Goal: Answer question/provide support

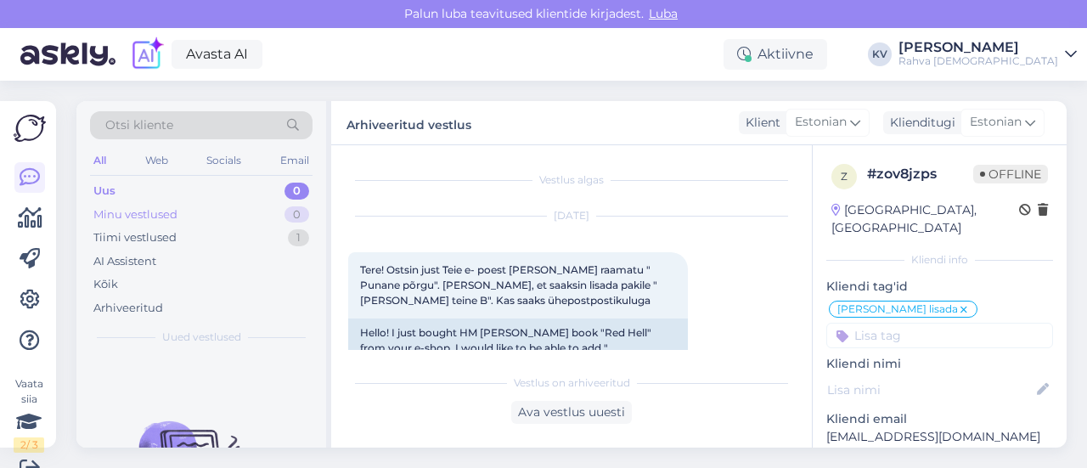
scroll to position [411, 0]
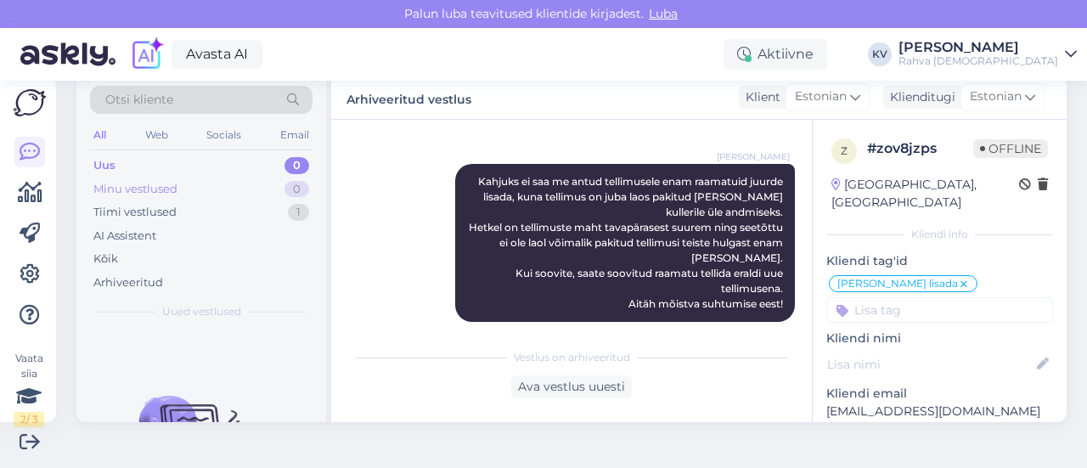
click at [205, 178] on div "Minu vestlused 0" at bounding box center [201, 190] width 223 height 24
click at [226, 154] on div "Uus 0" at bounding box center [201, 166] width 223 height 24
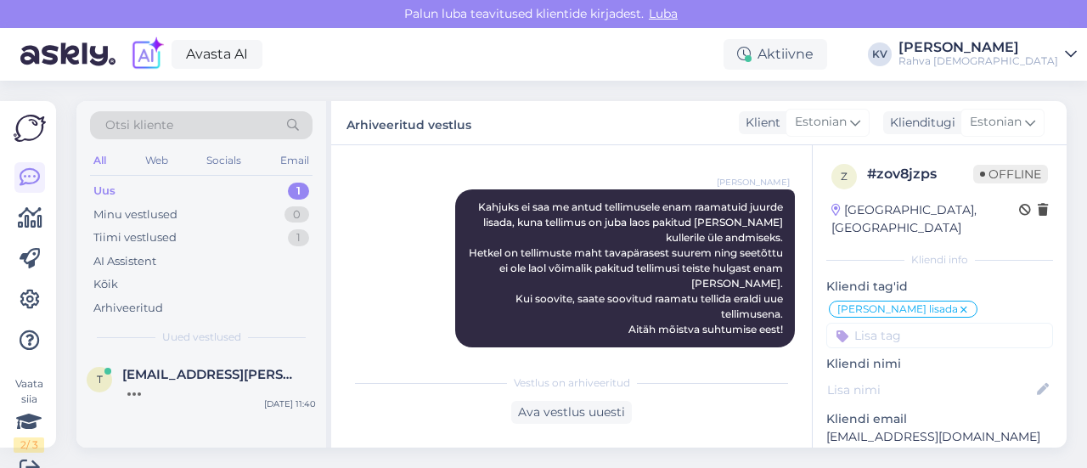
click at [138, 191] on div "Uus 1" at bounding box center [201, 191] width 223 height 24
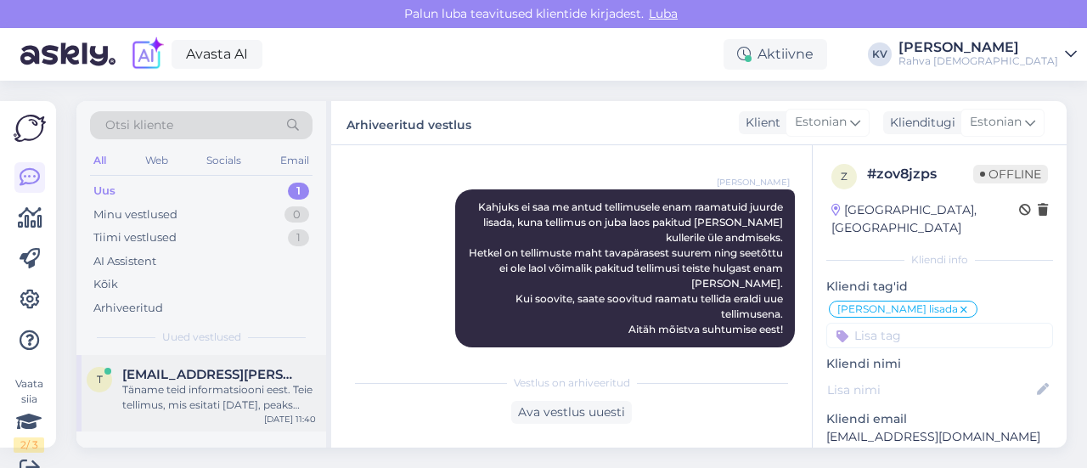
click at [212, 397] on div "Täname teid informatsiooni eest. Teie tellimus, mis esitati [DATE], peaks olema…" at bounding box center [219, 397] width 194 height 31
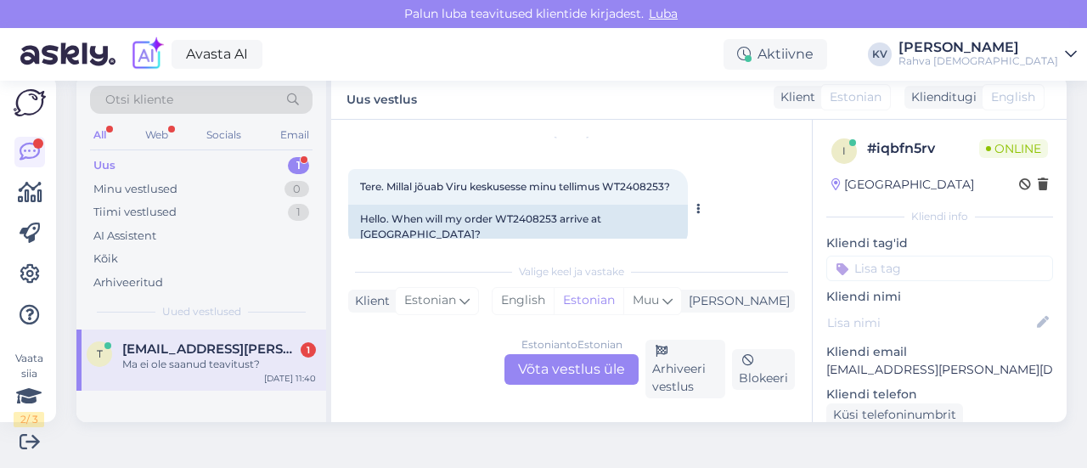
scroll to position [85, 0]
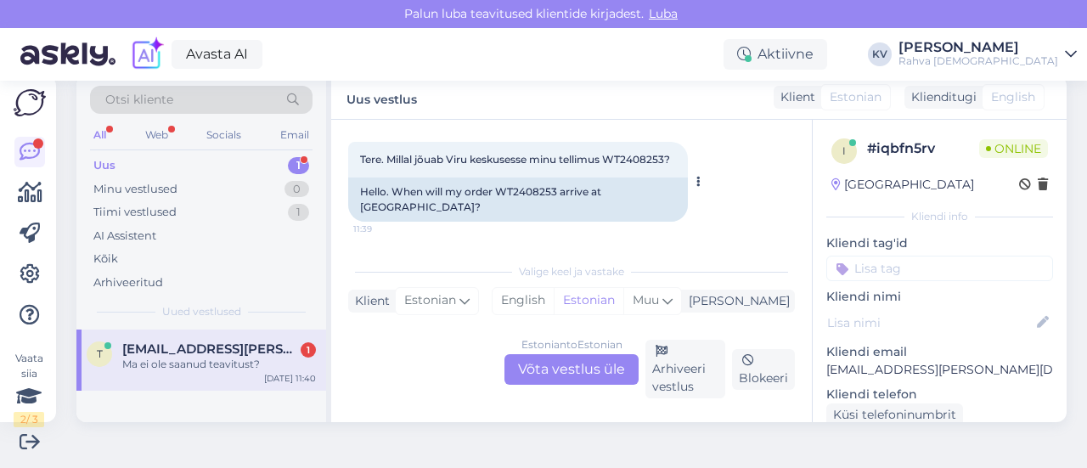
click at [516, 189] on div "Hello. When will my order WT2408253 arrive at [GEOGRAPHIC_DATA]?" at bounding box center [518, 200] width 340 height 44
copy div "WT2408253"
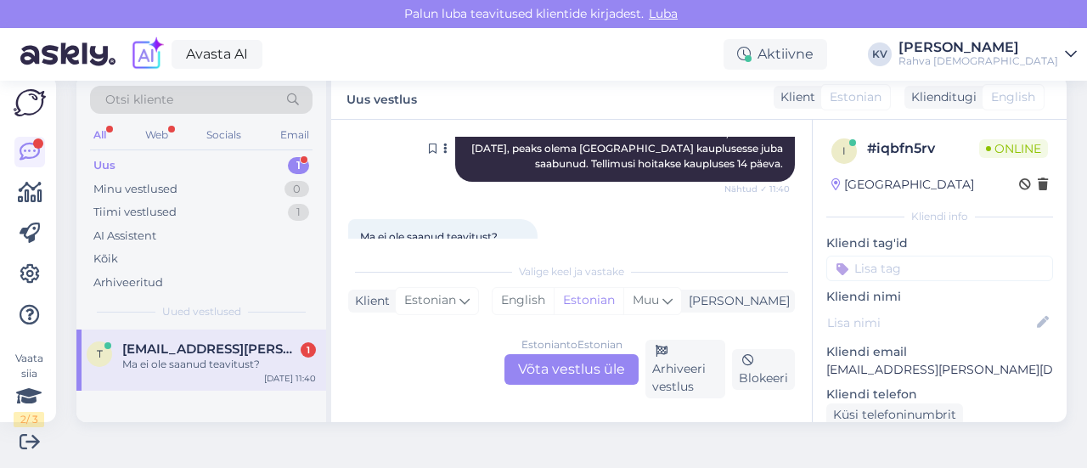
scroll to position [543, 0]
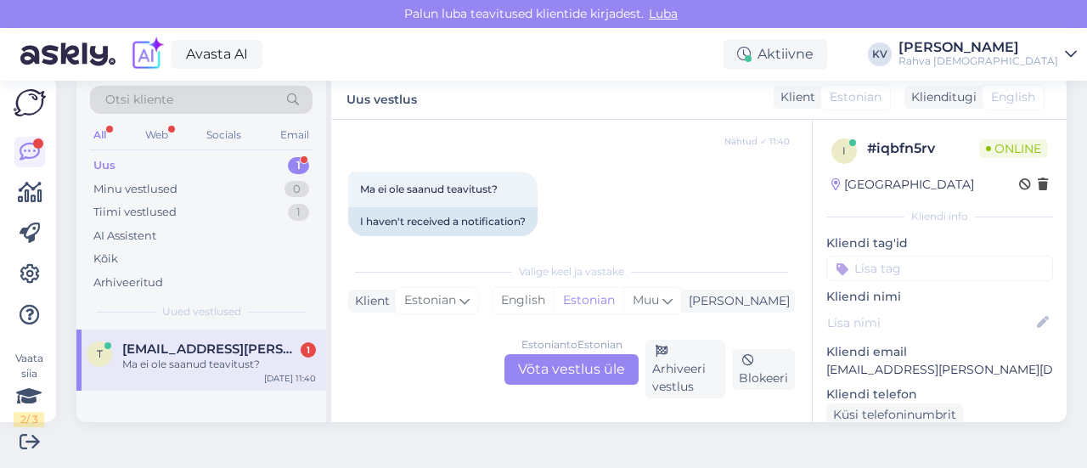
click at [556, 370] on div "Estonian to Estonian Võta vestlus üle" at bounding box center [572, 369] width 134 height 31
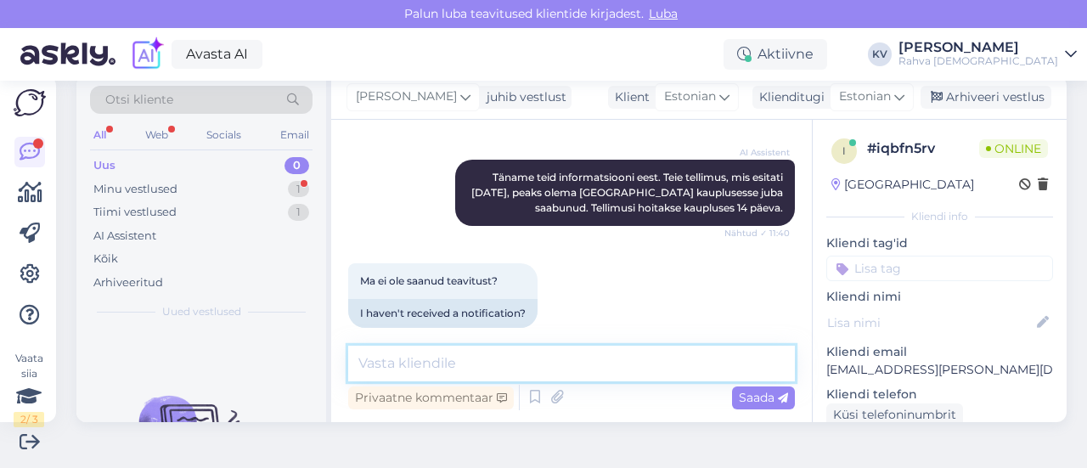
click at [440, 366] on textarea at bounding box center [571, 364] width 447 height 36
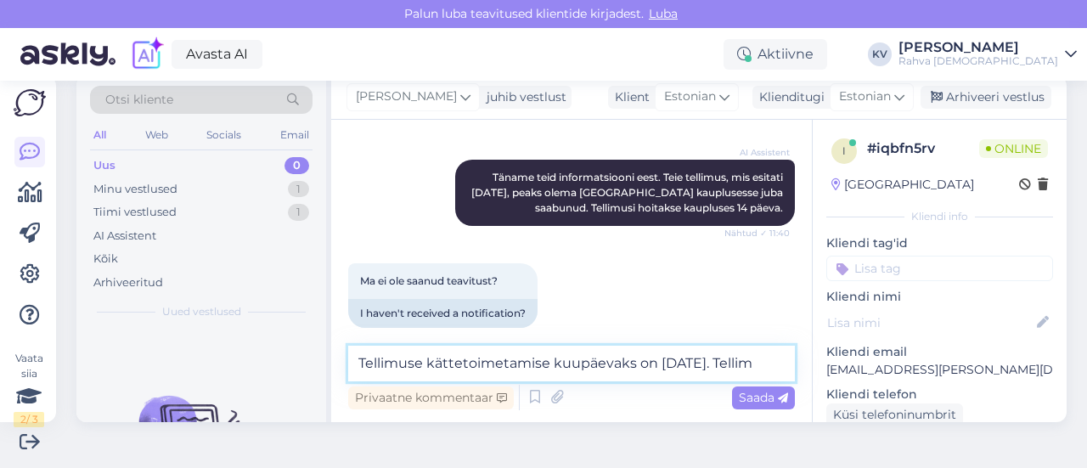
scroll to position [471, 0]
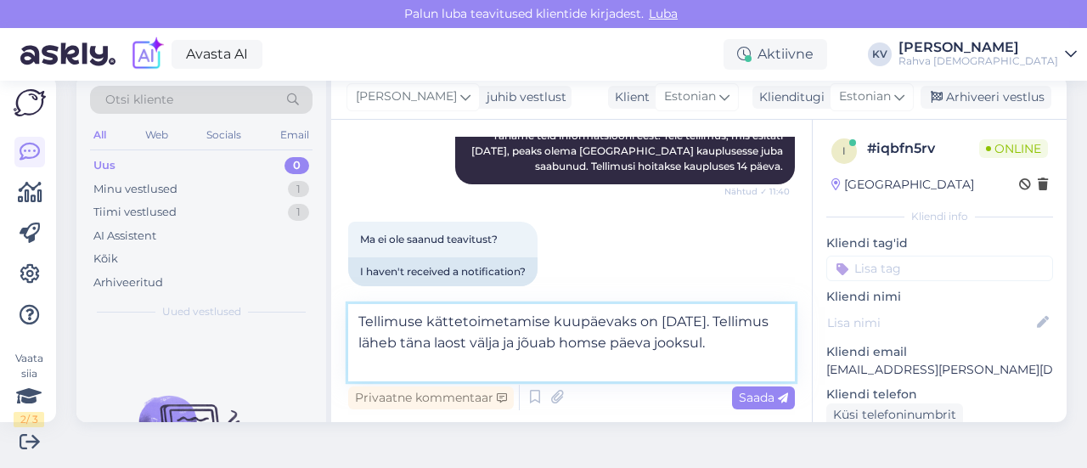
type textarea "Tellimuse kättetoimetamise kuupäevaks on [DATE]. Tellimus läheb täna laost välj…"
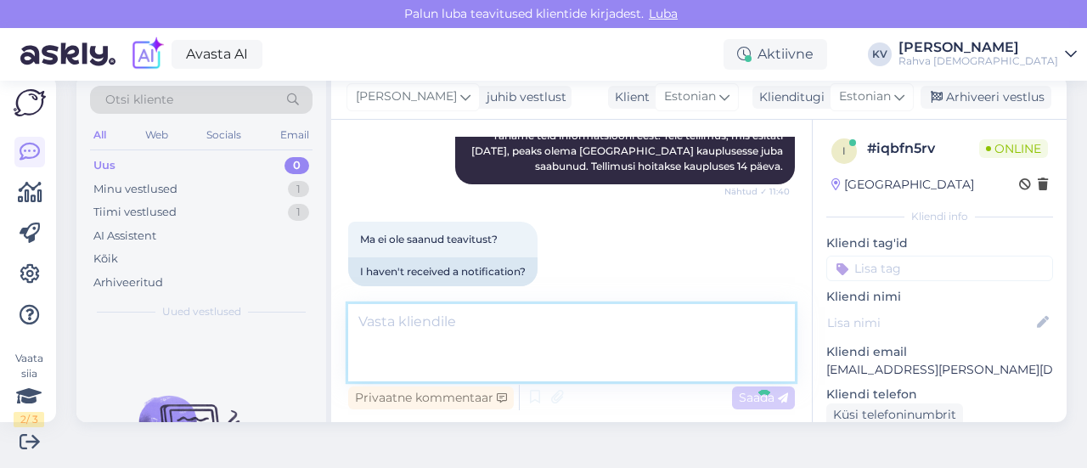
scroll to position [539, 0]
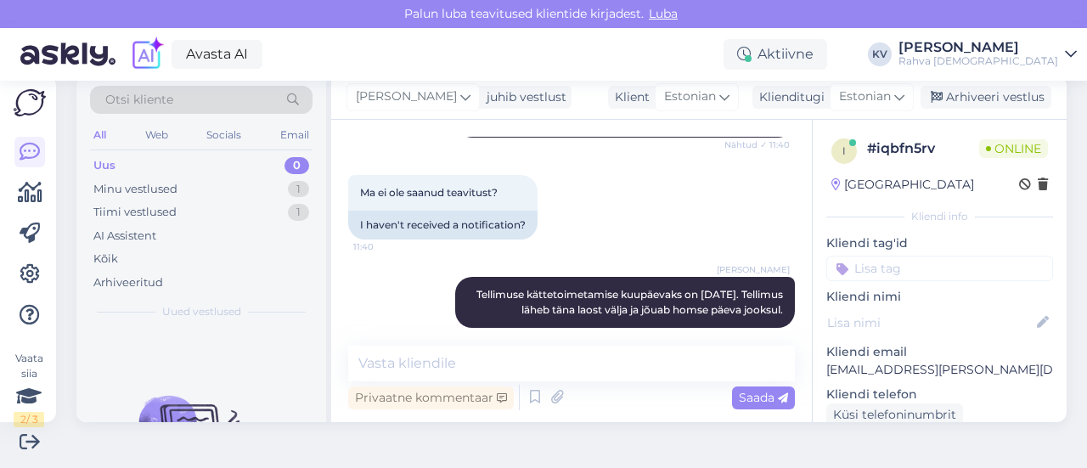
drag, startPoint x: 1008, startPoint y: 317, endPoint x: 974, endPoint y: 320, distance: 34.1
click at [1034, 317] on icon at bounding box center [1043, 322] width 19 height 19
click at [900, 319] on input at bounding box center [931, 322] width 186 height 19
paste input "[PERSON_NAME]"
type input "[PERSON_NAME]"
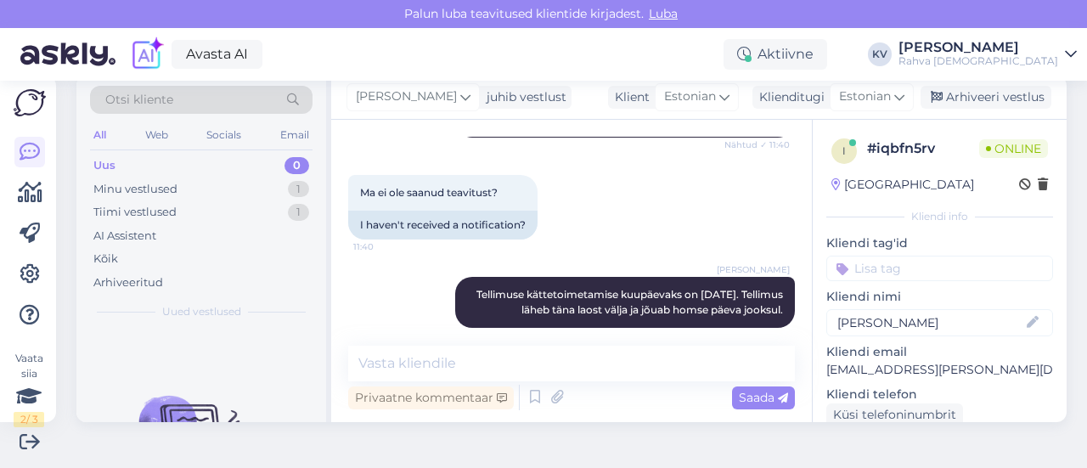
click at [883, 264] on div "Kliendi tag'id Veeb - soovib lisada vene keelne raamat Veeb - võõrkeelne kirjan…" at bounding box center [940, 257] width 227 height 47
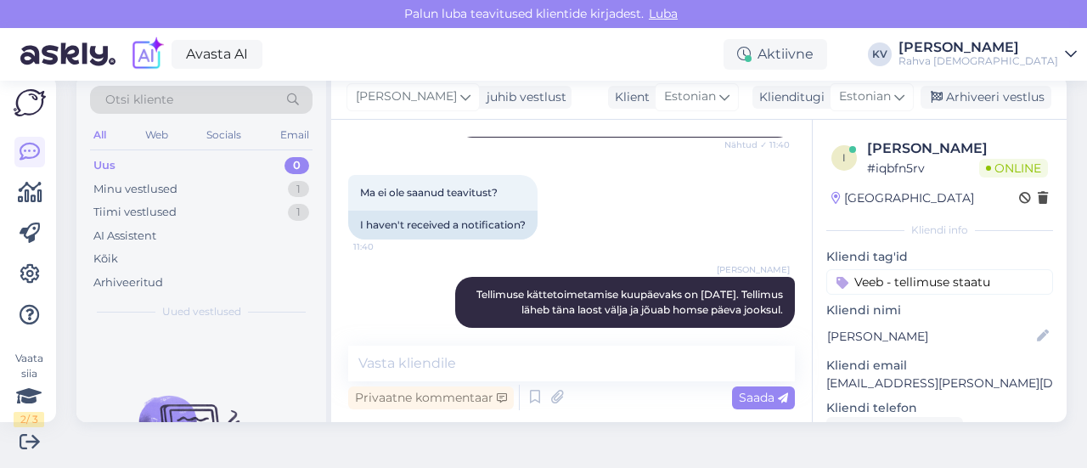
type input "Veeb - tellimuse staatus"
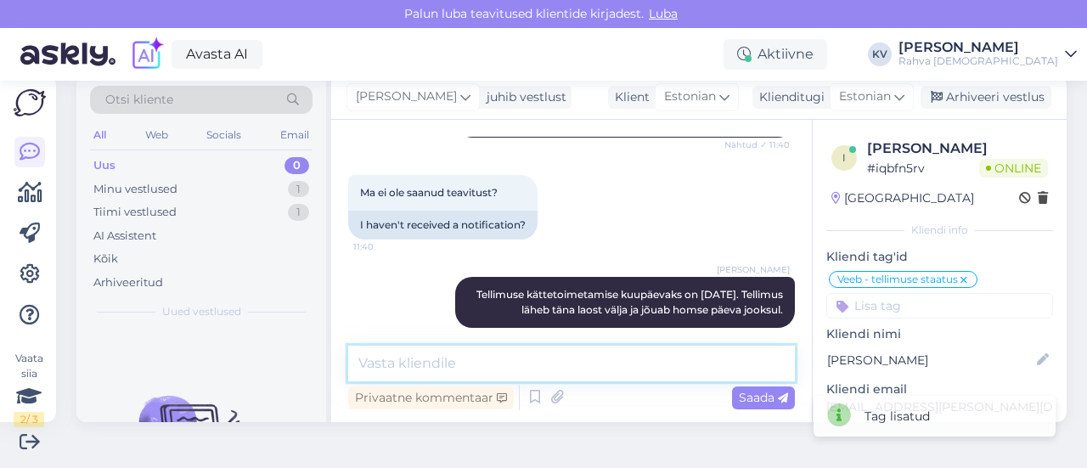
click at [522, 365] on textarea at bounding box center [571, 364] width 447 height 36
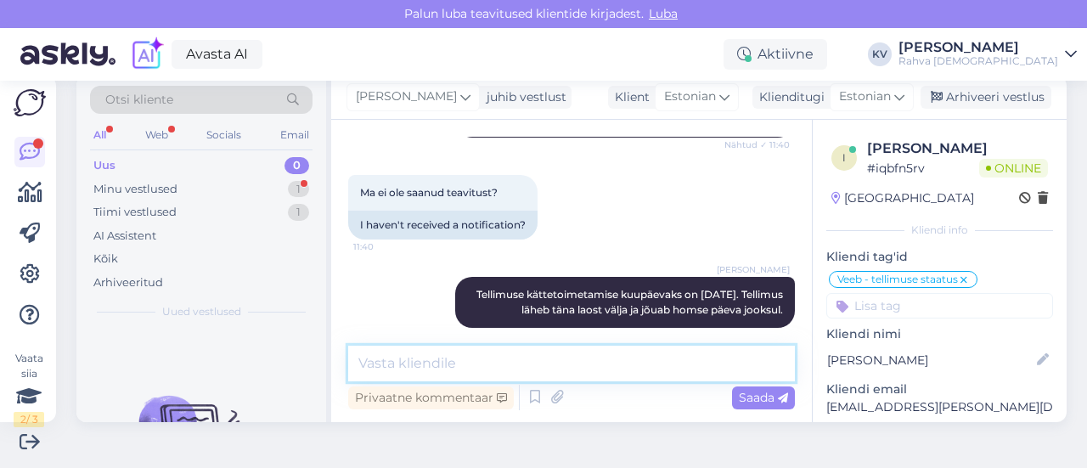
scroll to position [612, 0]
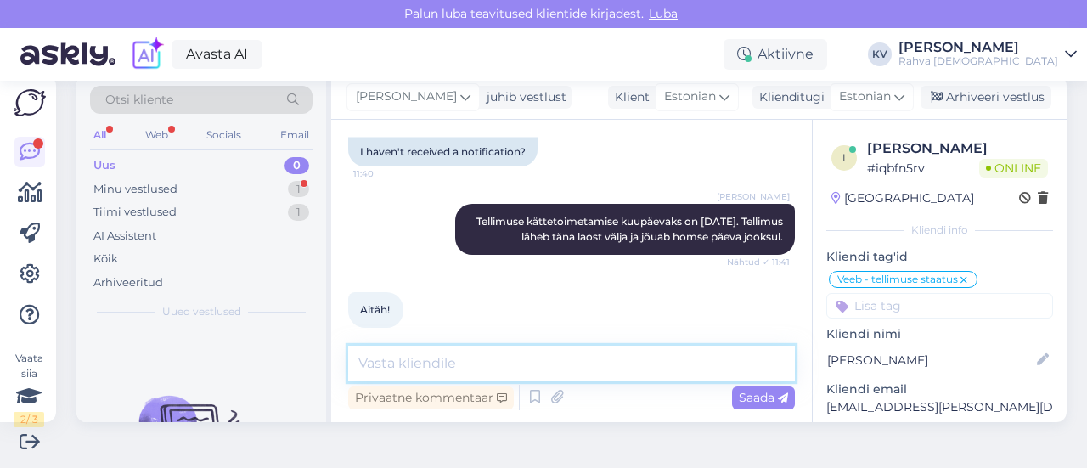
click at [457, 366] on textarea at bounding box center [571, 364] width 447 height 36
type textarea "Palun. Kaunist päeva! :)"
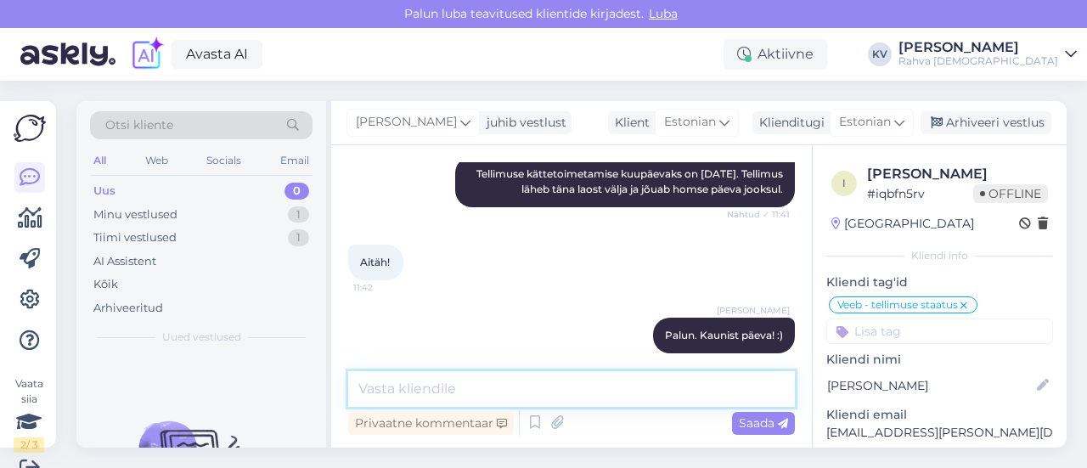
scroll to position [0, 0]
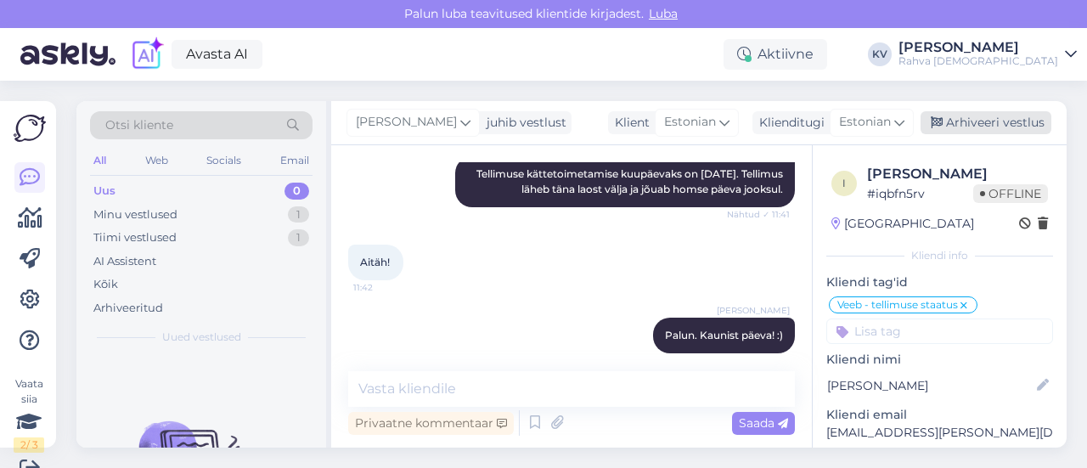
click at [990, 120] on div "Arhiveeri vestlus" at bounding box center [986, 122] width 131 height 23
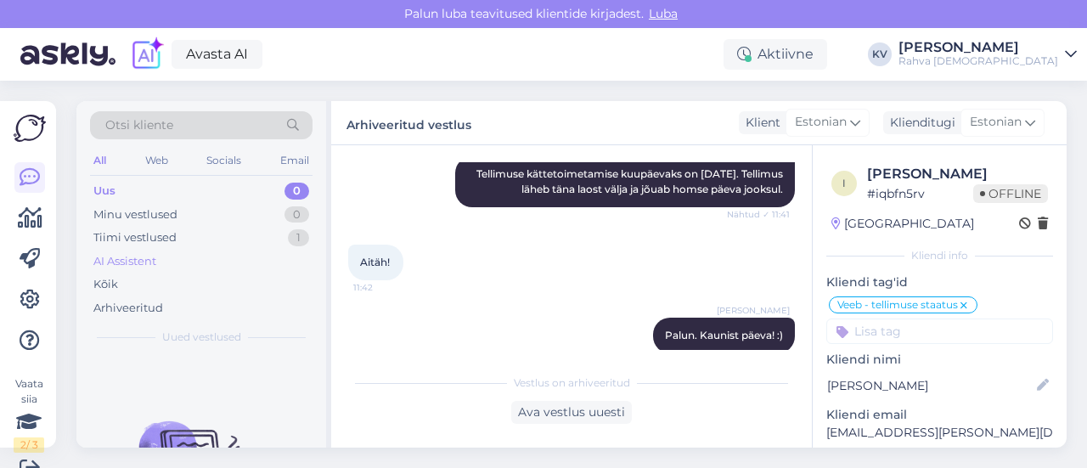
click at [110, 259] on div "AI Assistent" at bounding box center [124, 261] width 63 height 17
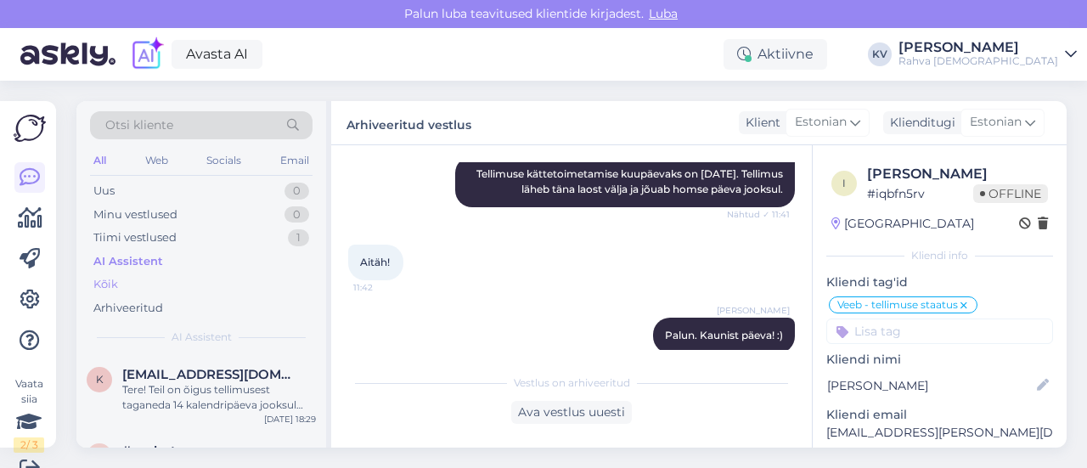
scroll to position [25, 0]
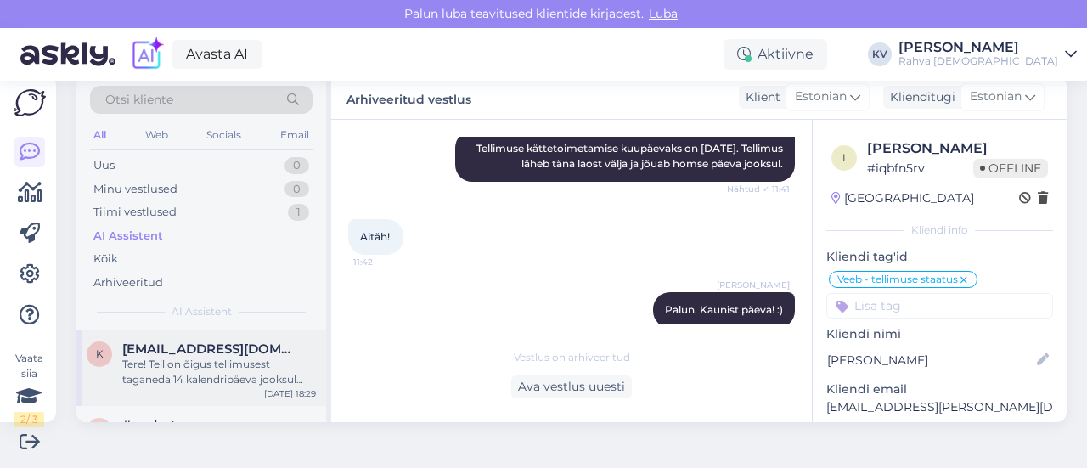
click at [194, 358] on div "Tere! Teil on õigus tellimusest taganeda 14 kalendripäeva jooksul alates toodet…" at bounding box center [219, 372] width 194 height 31
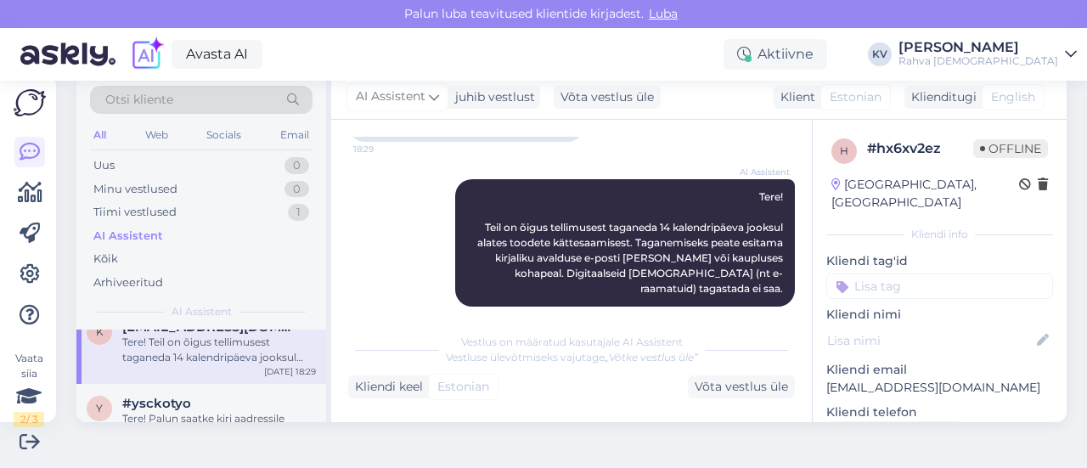
scroll to position [0, 0]
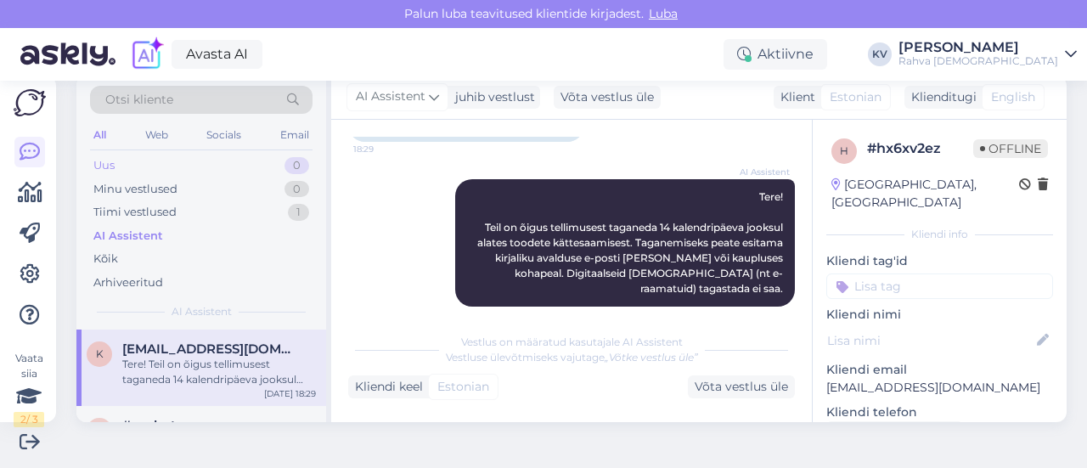
click at [151, 162] on div "Uus 0" at bounding box center [201, 166] width 223 height 24
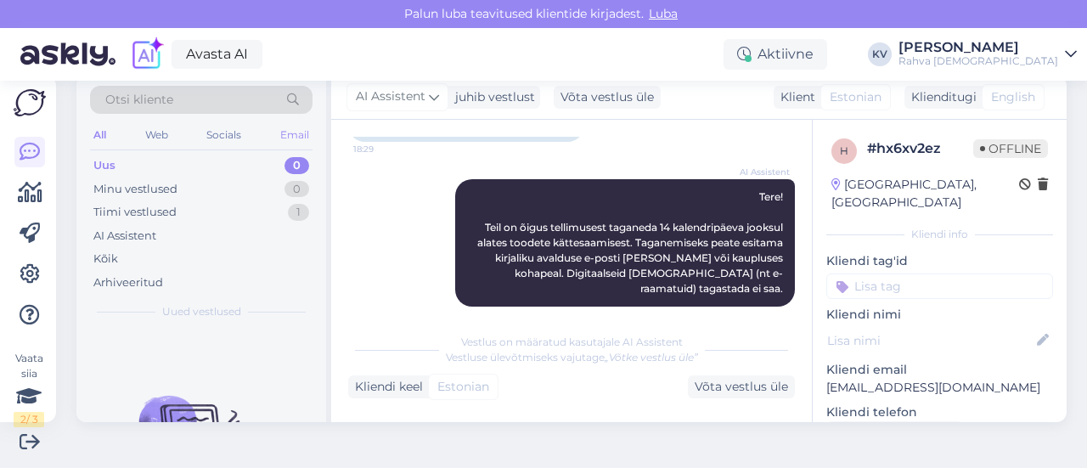
click at [303, 131] on div "Email" at bounding box center [295, 135] width 36 height 22
click at [144, 160] on div "Uus 0" at bounding box center [201, 166] width 223 height 24
click at [185, 161] on div "Uus 0" at bounding box center [201, 166] width 223 height 24
click at [175, 199] on div "Uus 0 Minu vestlused 0 Tiimi vestlused 0 AI Assistent Kõik Arhiveeritud" at bounding box center [201, 224] width 223 height 140
click at [176, 185] on div "Minu vestlused" at bounding box center [135, 189] width 84 height 17
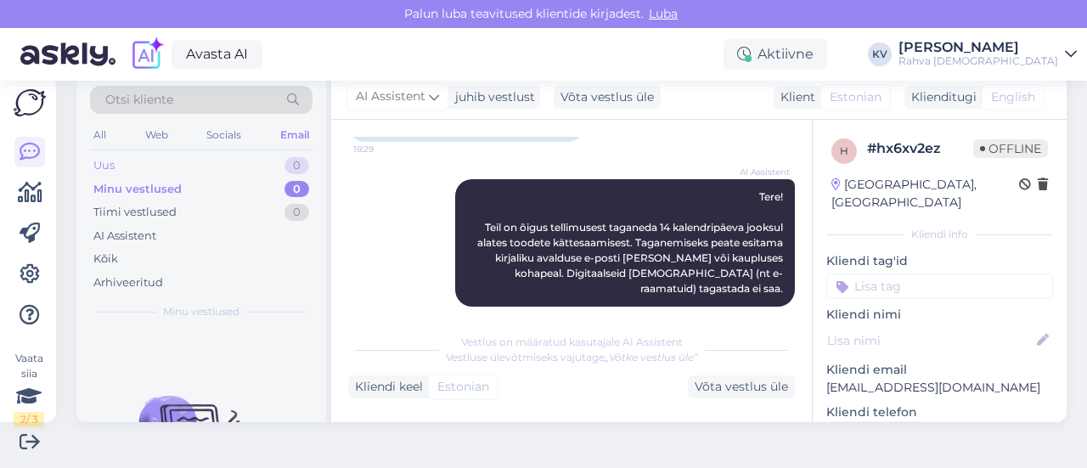
click at [167, 164] on div "Uus 0" at bounding box center [201, 166] width 223 height 24
click at [144, 224] on div "AI Assistent" at bounding box center [201, 236] width 223 height 24
click at [152, 215] on div "Tiimi vestlused" at bounding box center [134, 212] width 83 height 17
click at [163, 193] on div "Minu vestlused" at bounding box center [135, 189] width 84 height 17
click at [152, 167] on div "Uus 0" at bounding box center [201, 166] width 223 height 24
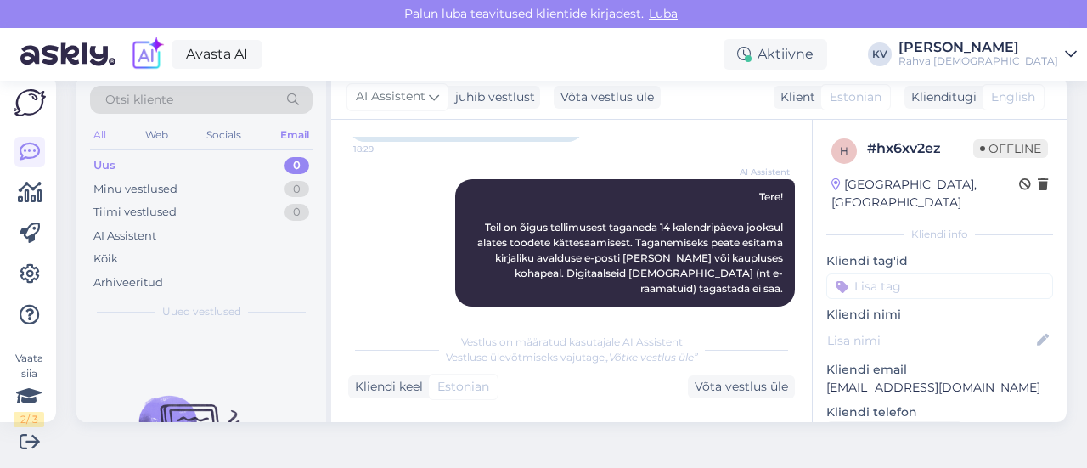
click at [102, 138] on div "All" at bounding box center [100, 135] width 20 height 22
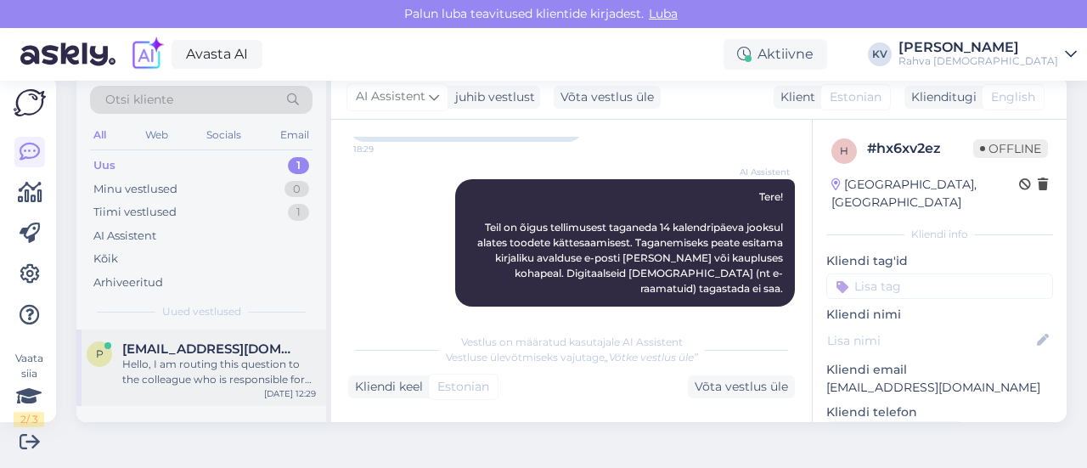
click at [178, 365] on div "Hello, I am routing this question to the colleague who is responsible for this …" at bounding box center [219, 372] width 194 height 31
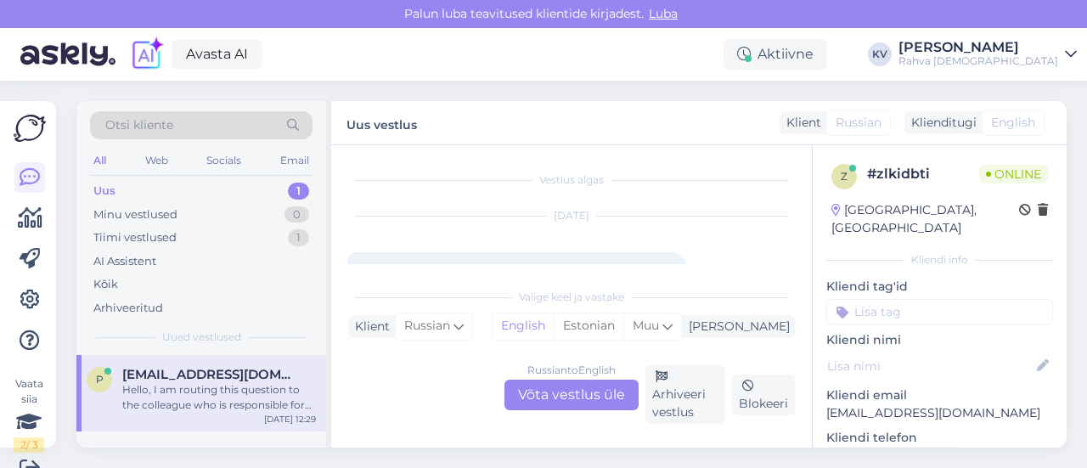
scroll to position [85, 0]
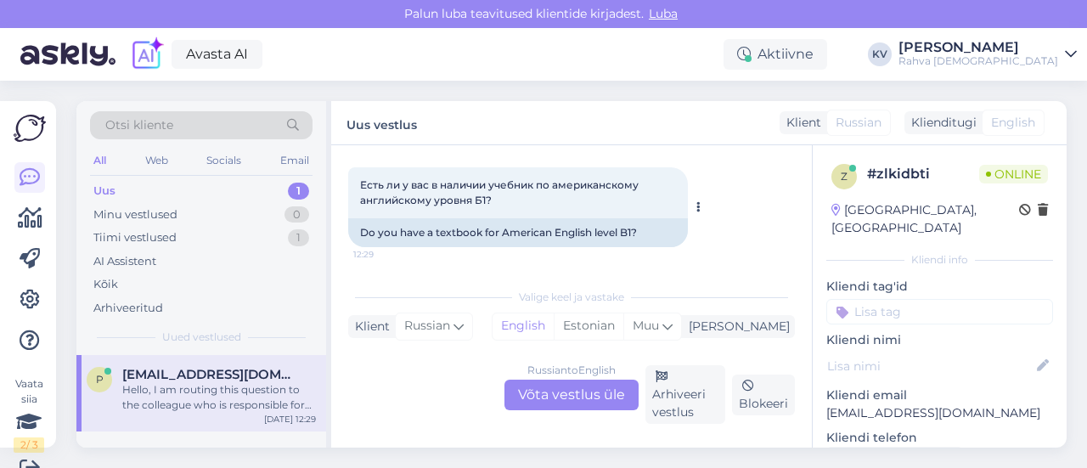
click at [503, 235] on div "Do you have a textbook for American English level B1?" at bounding box center [518, 232] width 340 height 29
click at [513, 239] on div "Do you have a textbook for American English level B1?" at bounding box center [518, 232] width 340 height 29
click at [503, 233] on div "Do you have a textbook for American English level B1?" at bounding box center [518, 232] width 340 height 29
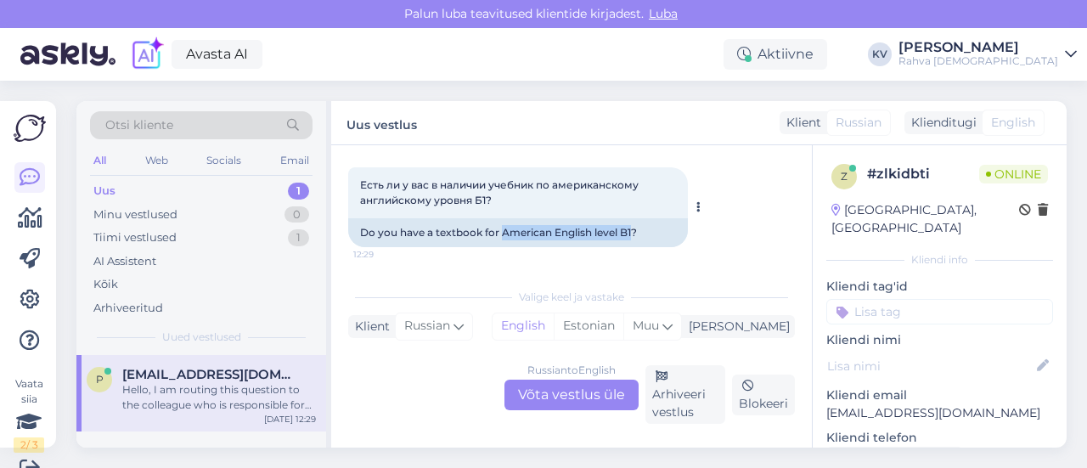
drag, startPoint x: 504, startPoint y: 234, endPoint x: 635, endPoint y: 235, distance: 130.8
click at [635, 235] on div "Do you have a textbook for American English level B1?" at bounding box center [518, 232] width 340 height 29
copy div "American English level B1"
click at [552, 386] on div "Russian to English Võta vestlus üle" at bounding box center [572, 395] width 134 height 31
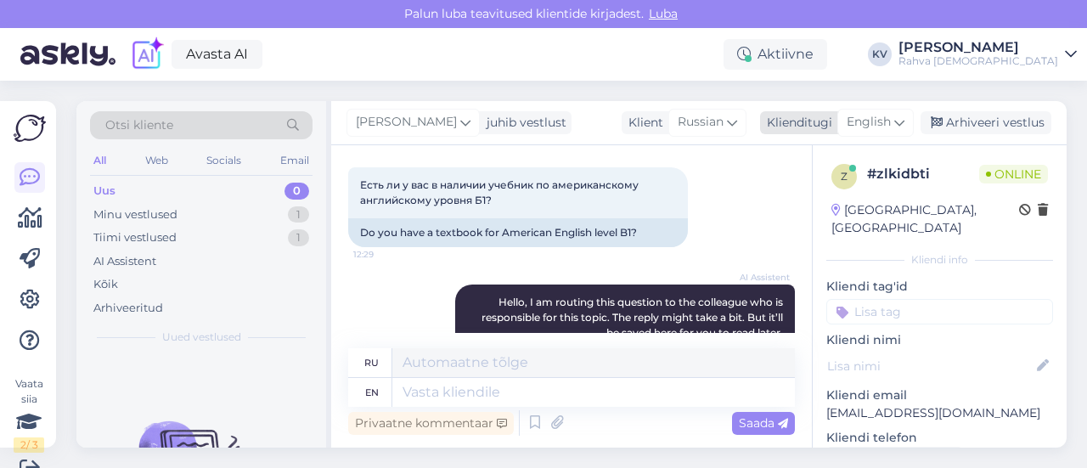
click at [871, 115] on span "English" at bounding box center [869, 122] width 44 height 19
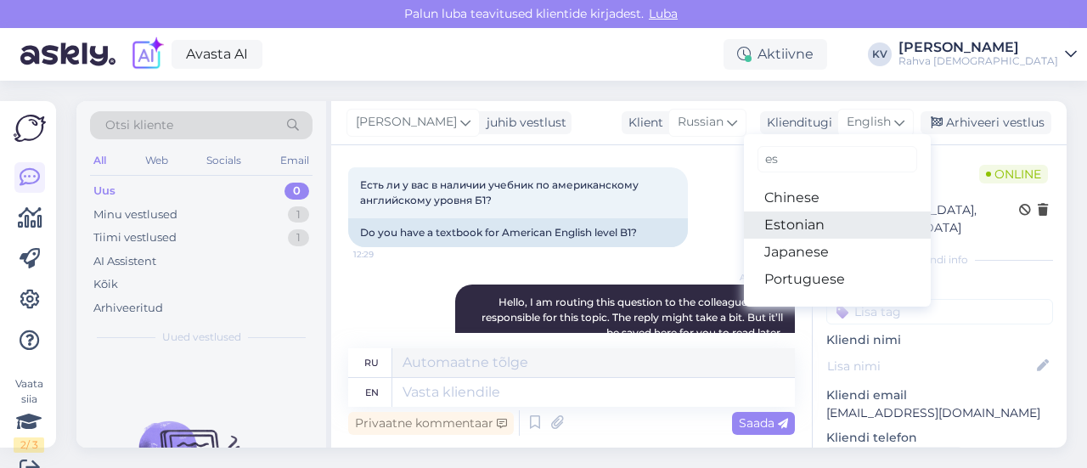
type input "es"
click at [783, 218] on link "Estonian" at bounding box center [837, 225] width 187 height 27
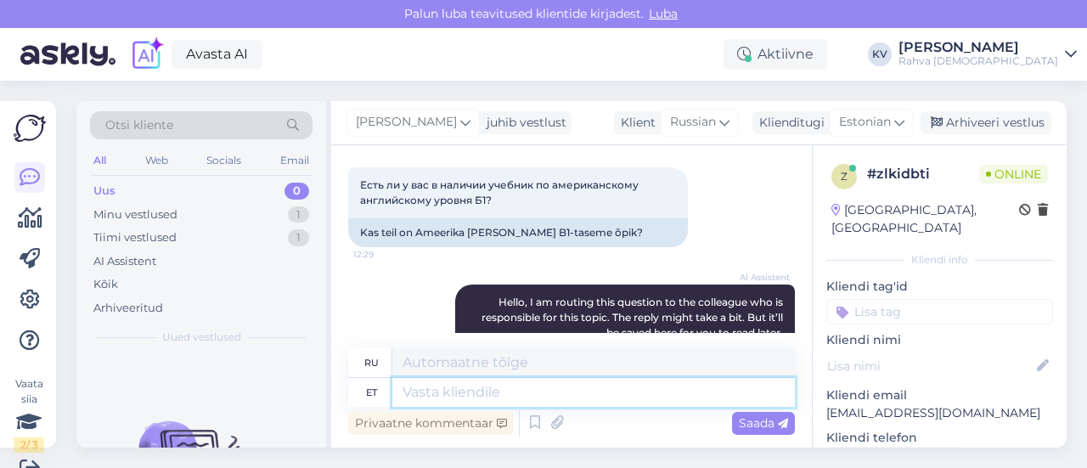
click at [438, 397] on textarea at bounding box center [593, 392] width 403 height 29
type textarea "Kahjuks"
type textarea "К сожалению"
type textarea "Kahjuks Ameeria"
type textarea "К сожалению, [GEOGRAPHIC_DATA]"
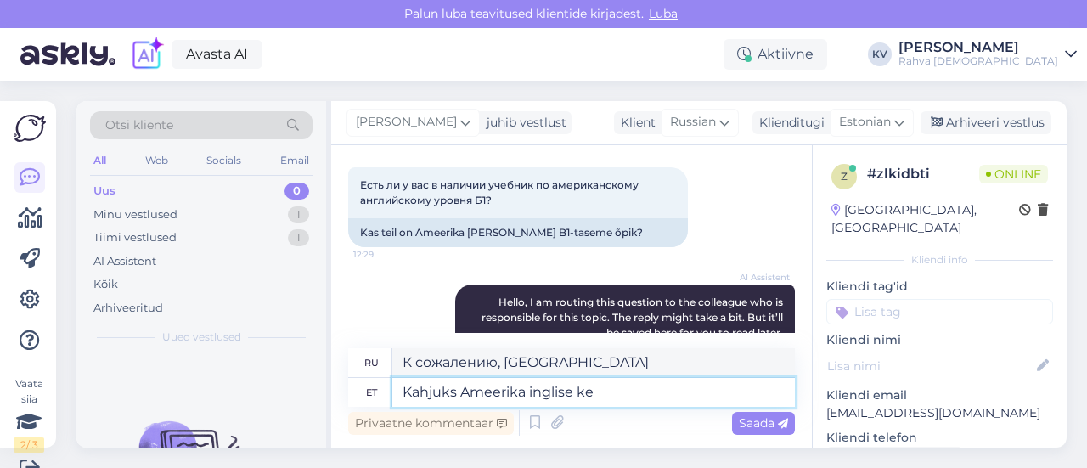
type textarea "Kahjuks Ameerika [PERSON_NAME]"
type textarea "К сожалению, американский английский"
type textarea "Kahjuks Ameerika [PERSON_NAME] õpikuid ei"
type textarea "К сожалению, учебники американского английского"
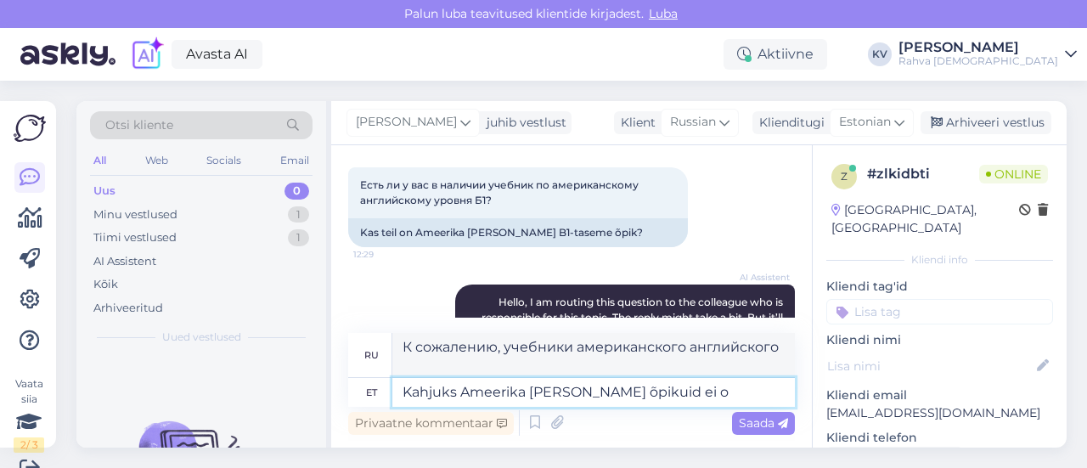
type textarea "Kahjuks Ameerika [PERSON_NAME] õpikuid ei ol"
type textarea "К сожалению, учебники американского английского не"
type textarea "Kahjuks Ameerika [PERSON_NAME] õpikuid ei ole me"
type textarea "К сожалению, учебников американского английского не существует."
type textarea "Kahjuks Ameerika [PERSON_NAME] õpikuid ei [PERSON_NAME]."
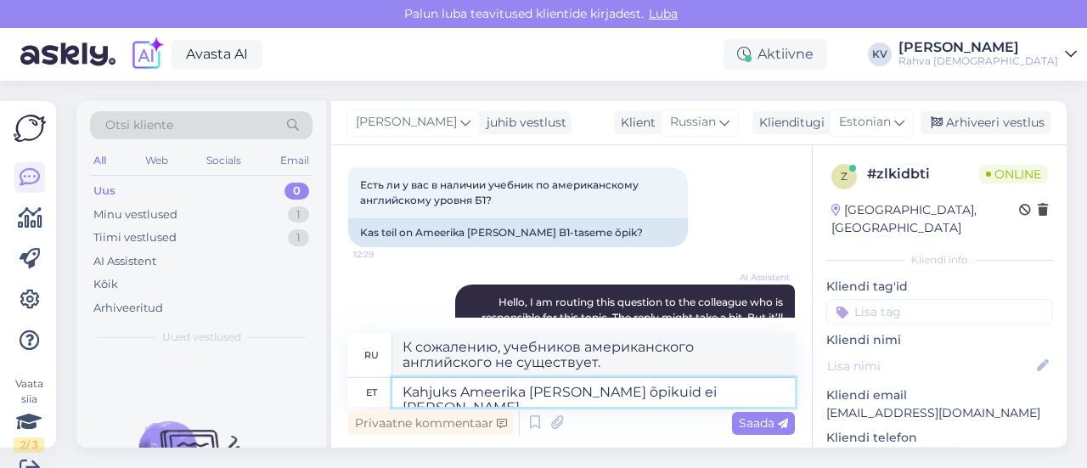
type textarea "К сожалению, у нас нет учебников американского английского."
type textarea "Kahjuks Ameerika [PERSON_NAME] õpikuid ei [PERSON_NAME]."
click at [754, 424] on span "Saada" at bounding box center [763, 422] width 49 height 15
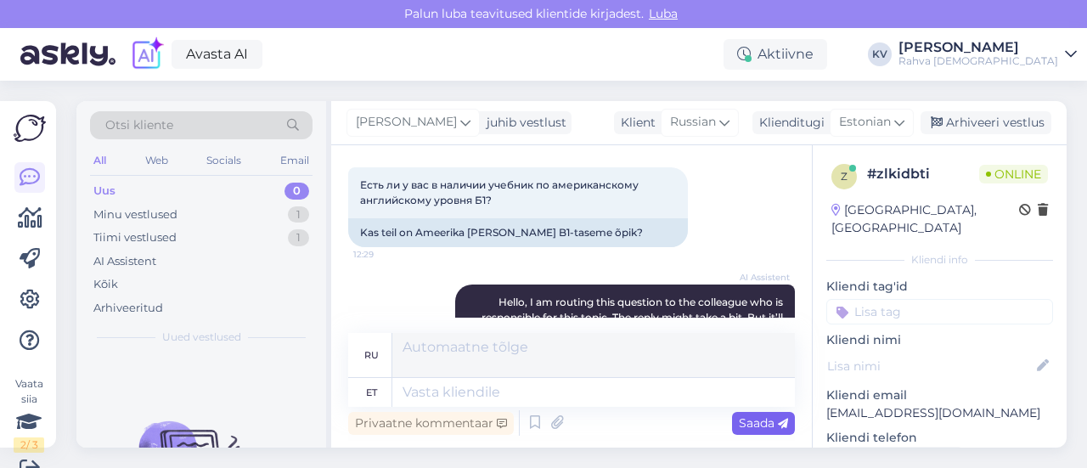
scroll to position [25, 0]
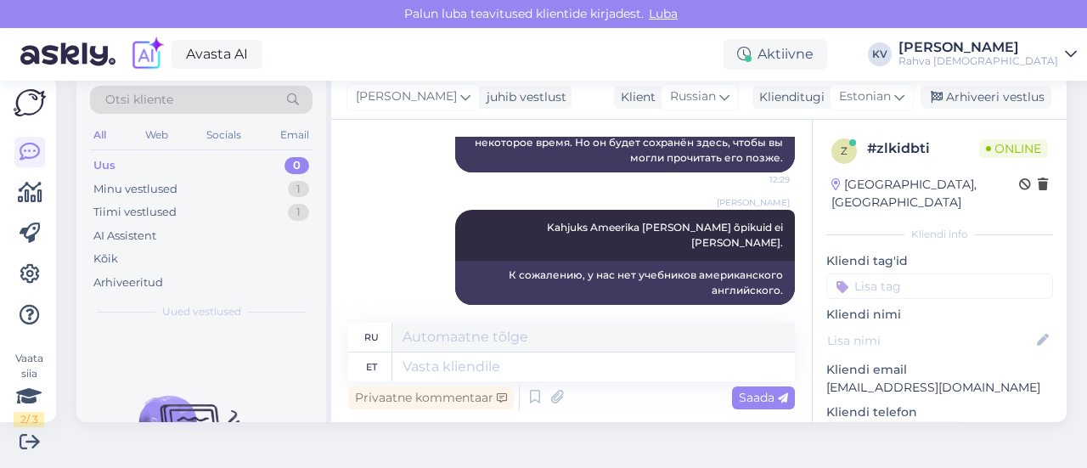
click at [886, 274] on input at bounding box center [940, 286] width 227 height 25
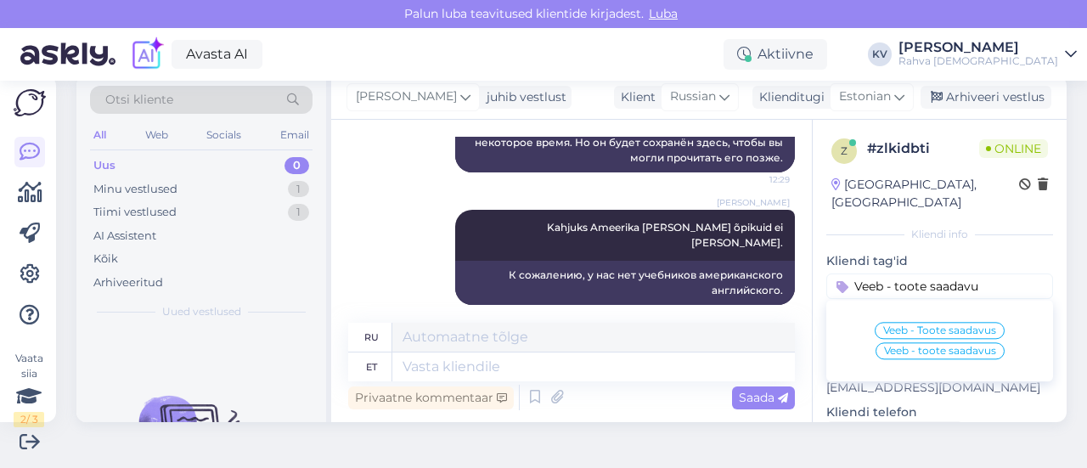
type input "Veeb - toote saadavus"
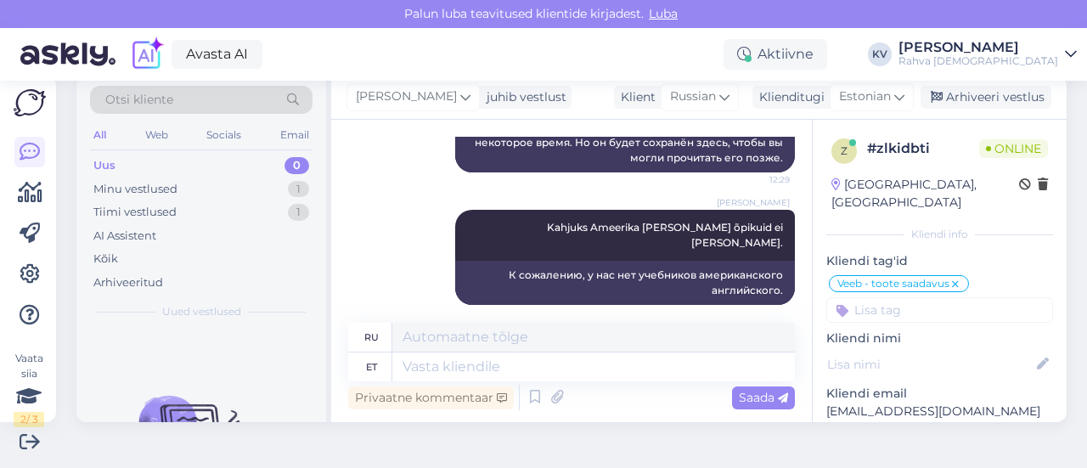
scroll to position [0, 0]
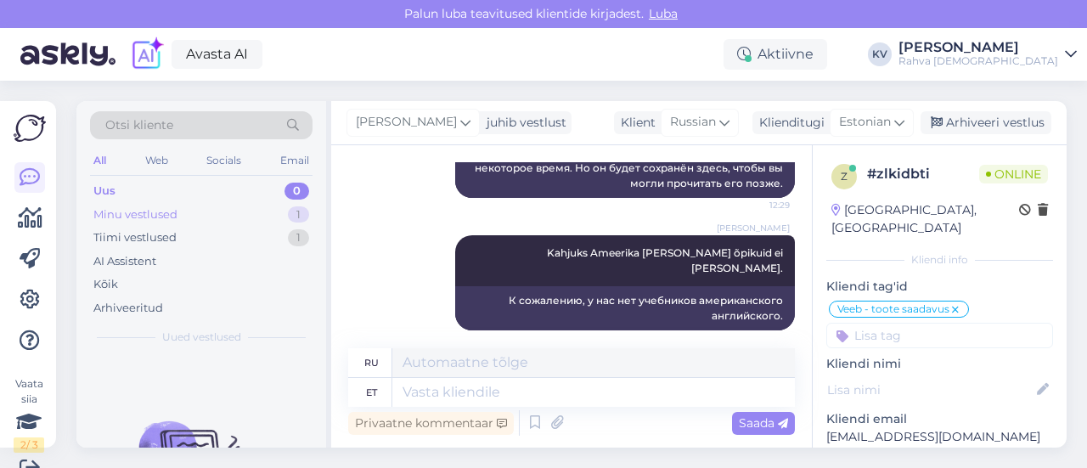
click at [193, 213] on div "Minu vestlused 1" at bounding box center [201, 215] width 223 height 24
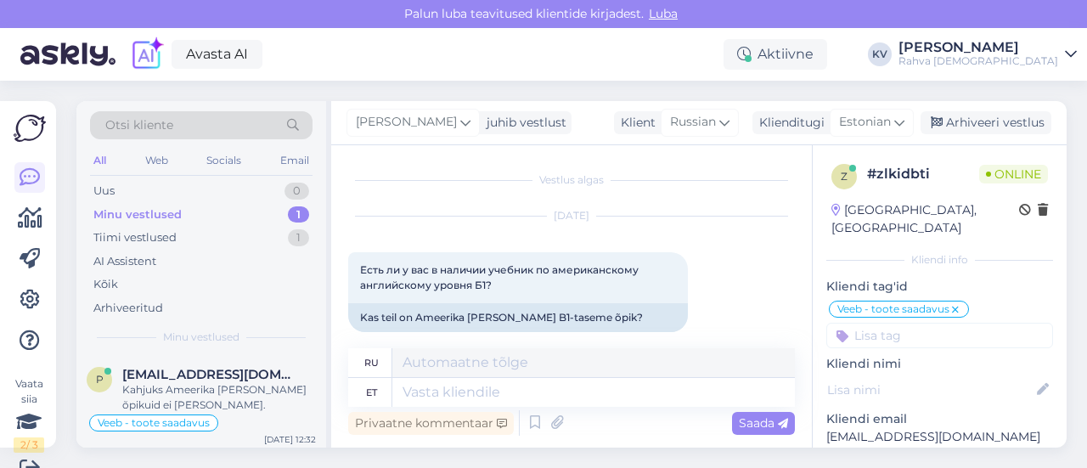
scroll to position [313, 0]
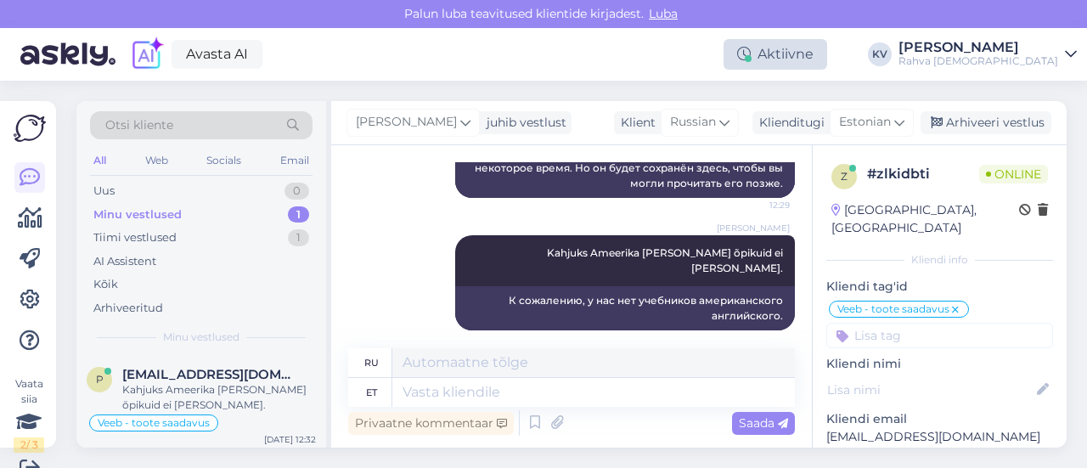
click at [818, 55] on div "Aktiivne" at bounding box center [776, 54] width 104 height 31
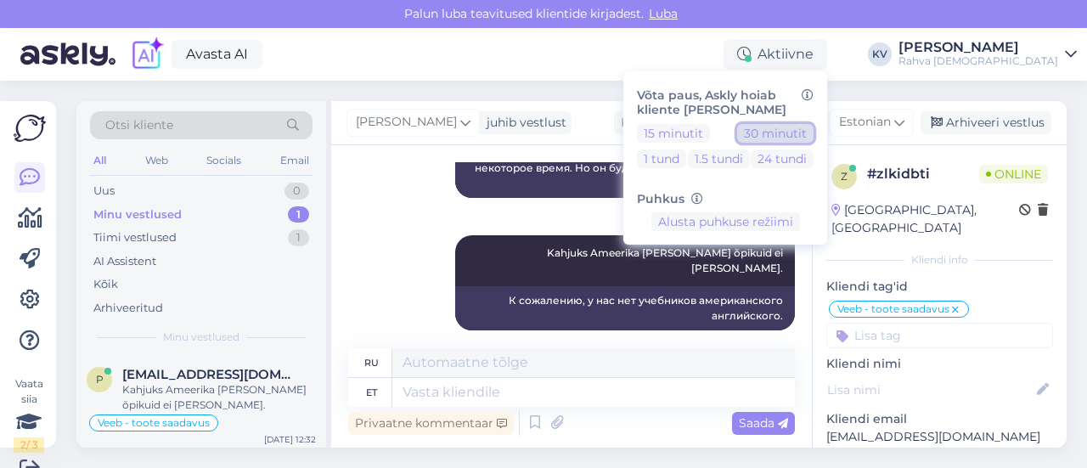
click at [814, 128] on button "30 minutit" at bounding box center [775, 133] width 76 height 19
